Goal: Task Accomplishment & Management: Use online tool/utility

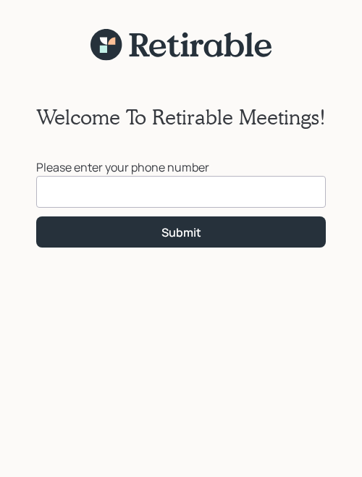
click at [138, 197] on input at bounding box center [180, 192] width 289 height 32
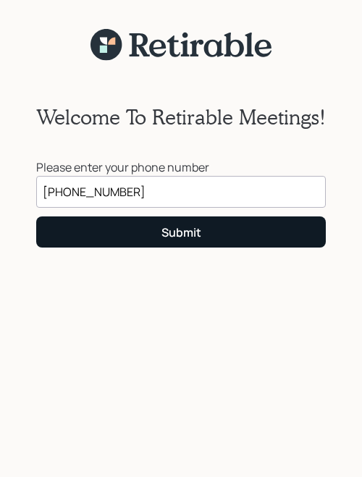
type input "[PHONE_NUMBER]"
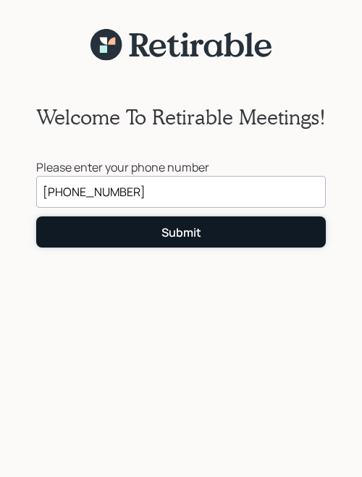
click at [183, 233] on div "Submit" at bounding box center [181, 232] width 40 height 16
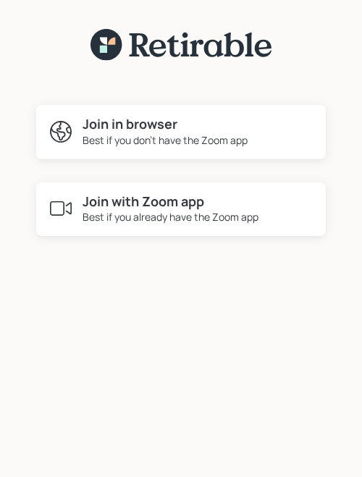
click at [150, 208] on h4 "Join with Zoom app" at bounding box center [170, 202] width 176 height 16
